Goal: Task Accomplishment & Management: Use online tool/utility

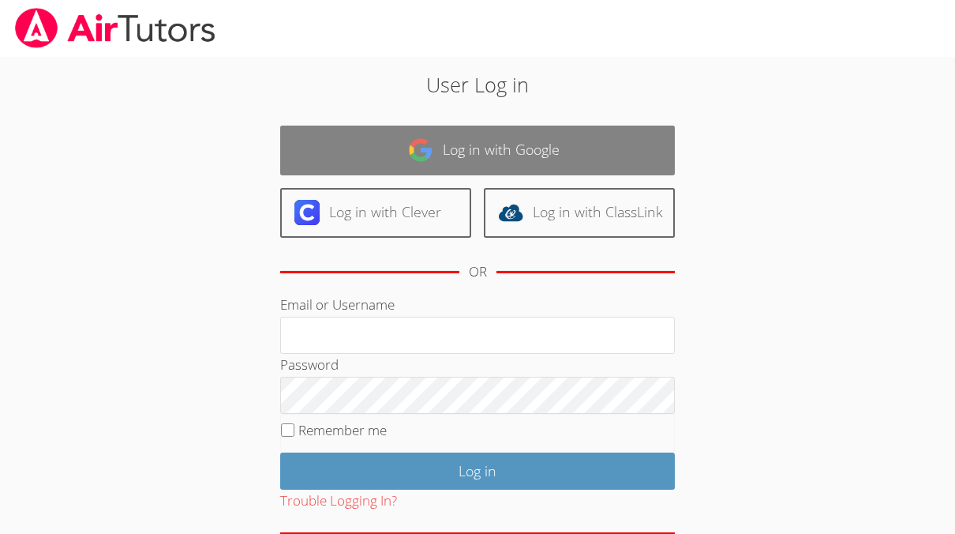
click at [351, 141] on link "Log in with Google" at bounding box center [477, 151] width 395 height 50
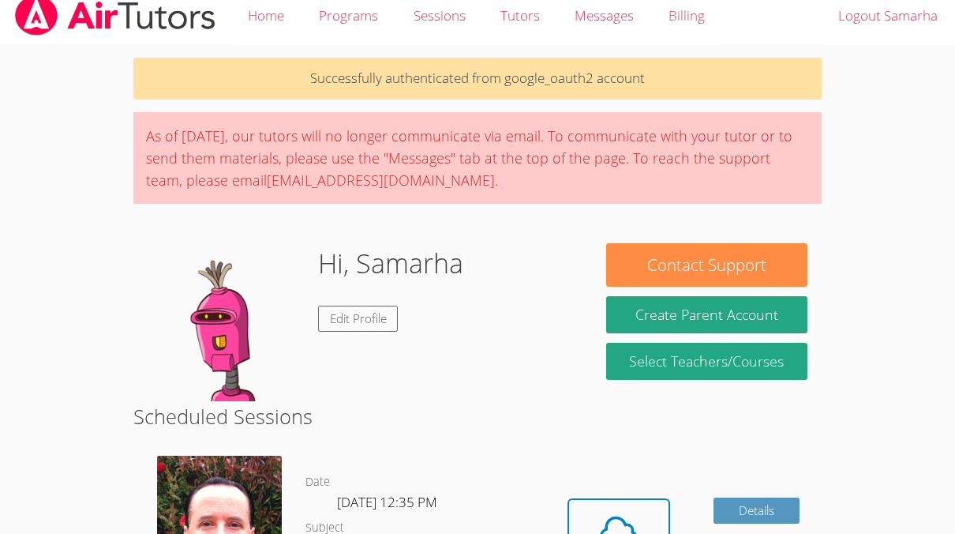
scroll to position [24, 0]
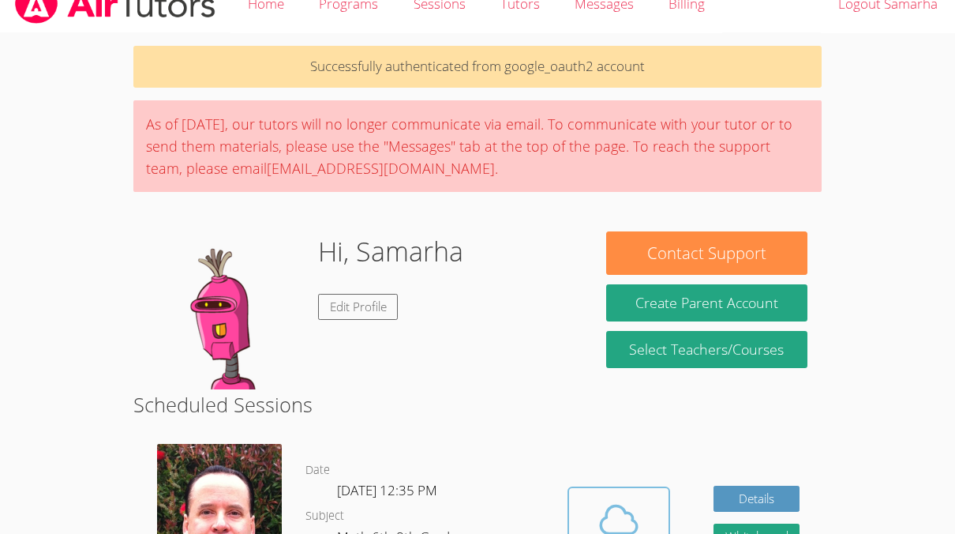
click at [627, 502] on icon at bounding box center [619, 519] width 44 height 44
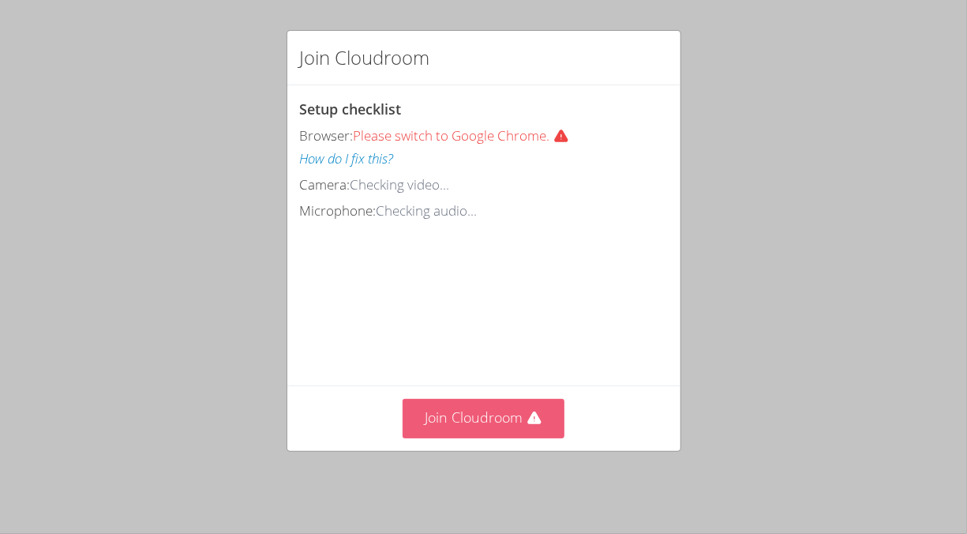
click at [474, 422] on button "Join Cloudroom" at bounding box center [484, 418] width 162 height 39
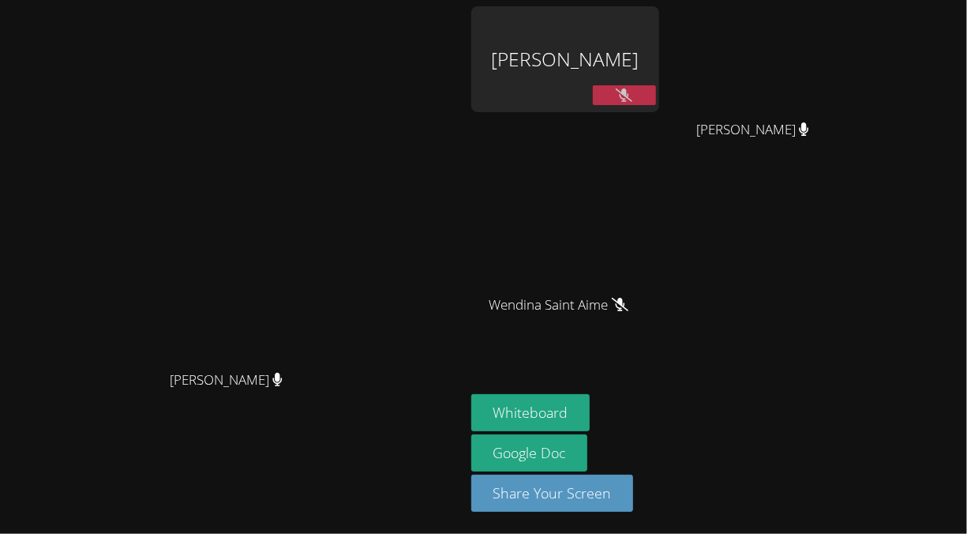
click at [656, 97] on button at bounding box center [624, 95] width 63 height 20
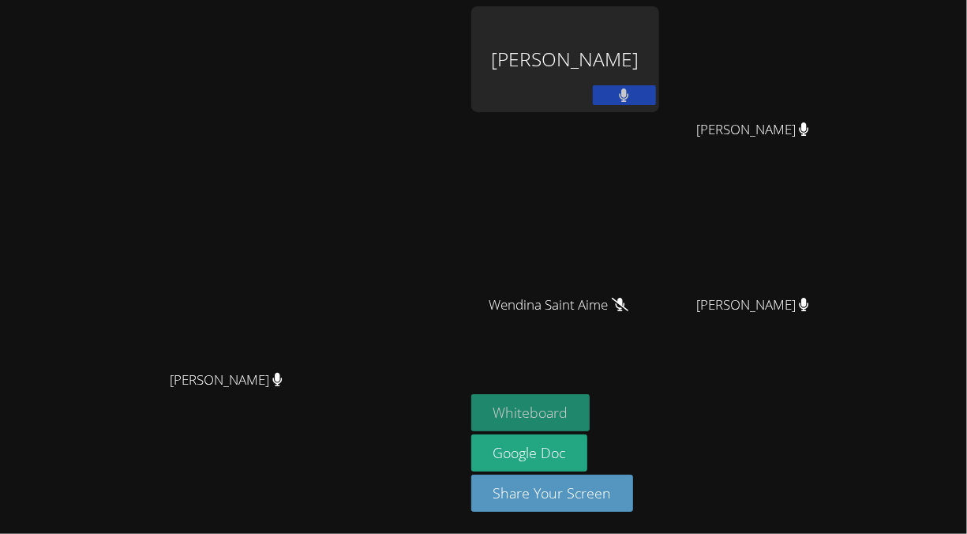
click at [591, 401] on button "Whiteboard" at bounding box center [530, 412] width 119 height 37
click at [659, 246] on video at bounding box center [565, 235] width 188 height 106
click at [853, 54] on video at bounding box center [760, 59] width 188 height 106
click at [837, 262] on video at bounding box center [760, 235] width 188 height 106
click at [853, 227] on video at bounding box center [760, 235] width 188 height 106
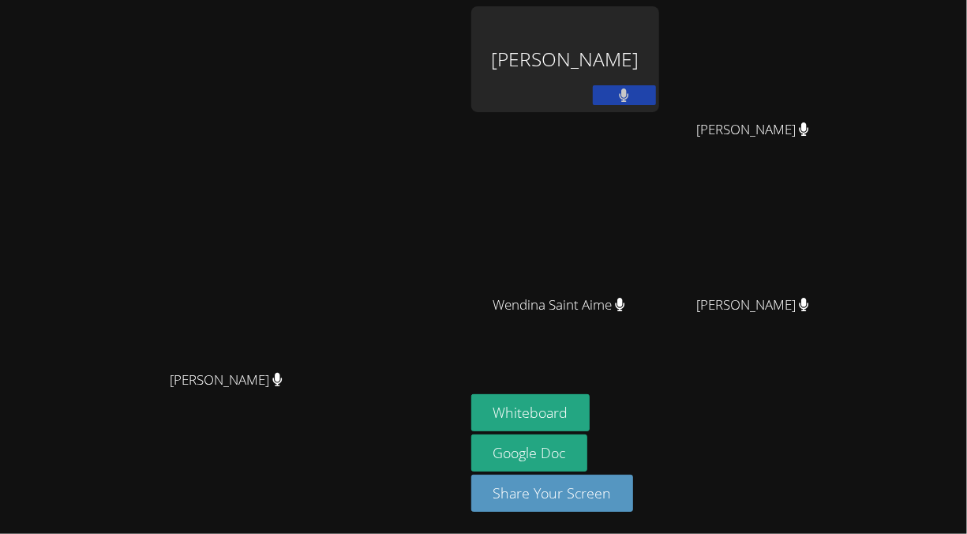
drag, startPoint x: 1, startPoint y: 142, endPoint x: 268, endPoint y: 60, distance: 279.2
click at [268, 60] on div "Frank Burmann Frank Burmann" at bounding box center [232, 266] width 452 height 521
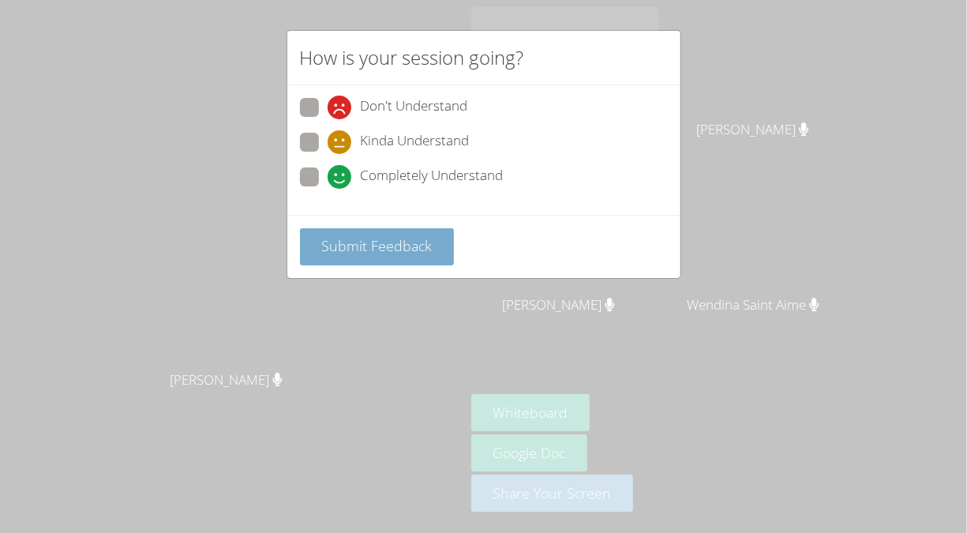
click at [435, 246] on button "Submit Feedback" at bounding box center [377, 246] width 155 height 37
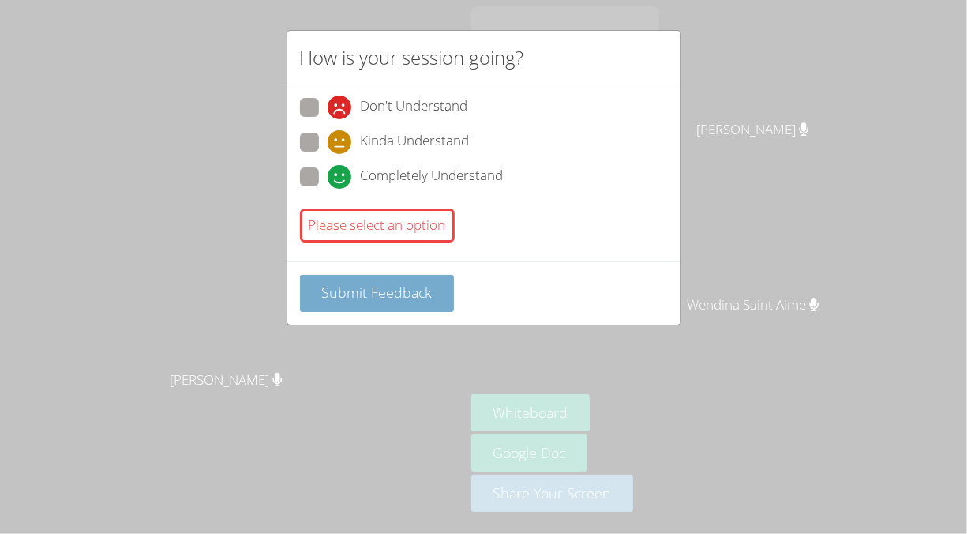
click at [400, 286] on span "Submit Feedback" at bounding box center [376, 292] width 111 height 19
click at [328, 189] on span at bounding box center [328, 189] width 0 height 0
click at [328, 178] on input "Completely Understand" at bounding box center [334, 173] width 13 height 13
radio input "true"
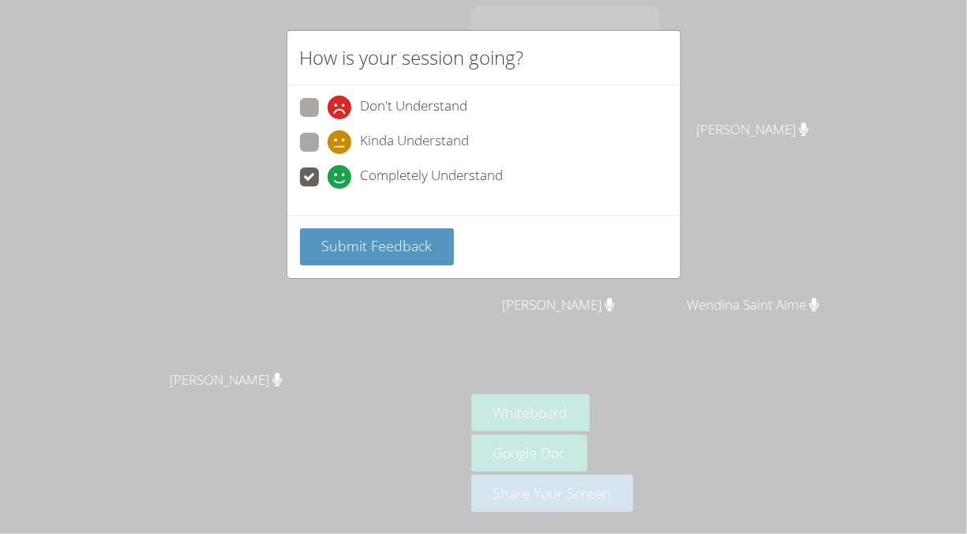
click at [342, 224] on div "Submit Feedback" at bounding box center [483, 246] width 393 height 63
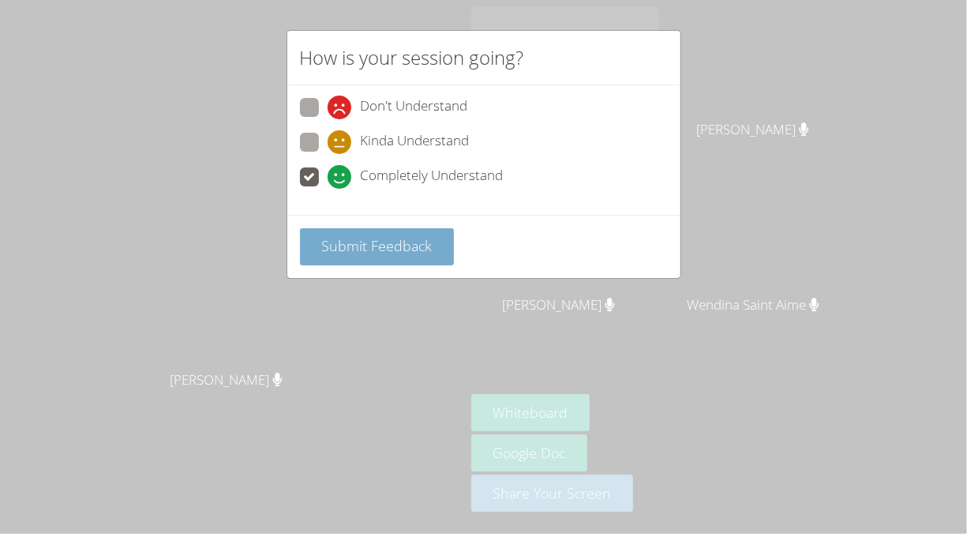
click at [347, 236] on span "Submit Feedback" at bounding box center [376, 245] width 111 height 19
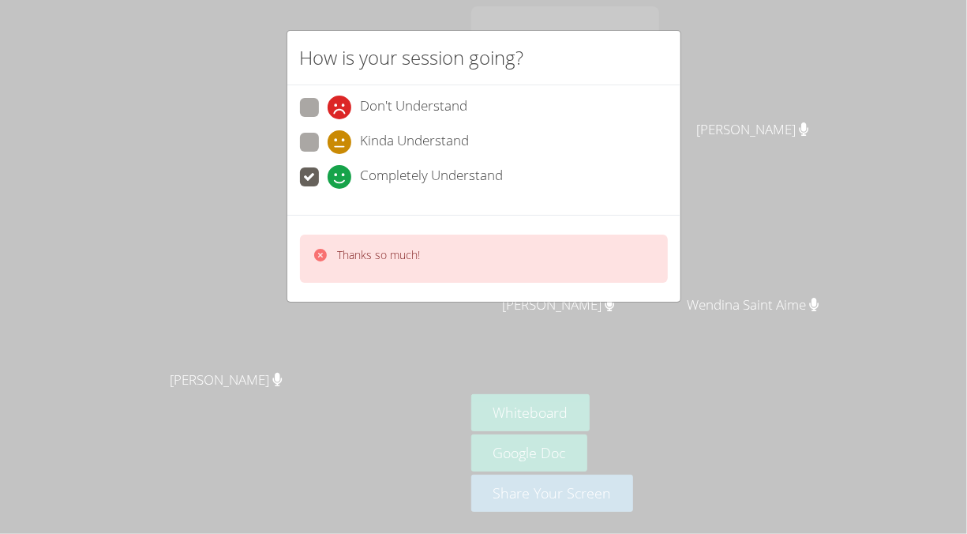
click at [328, 154] on span at bounding box center [328, 154] width 0 height 0
click at [328, 133] on input "Kinda Understand" at bounding box center [334, 139] width 13 height 13
radio input "true"
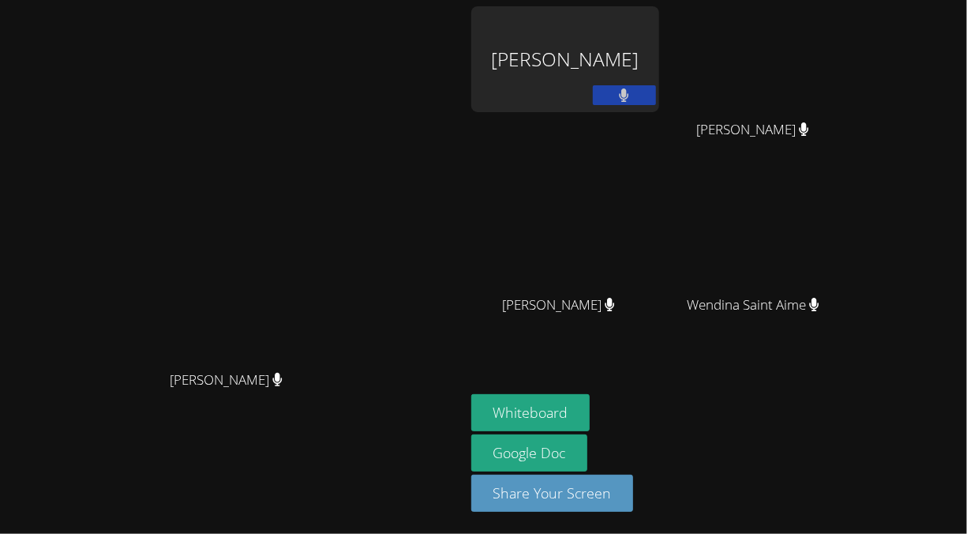
click at [351, 262] on video at bounding box center [232, 235] width 237 height 254
